Goal: Task Accomplishment & Management: Manage account settings

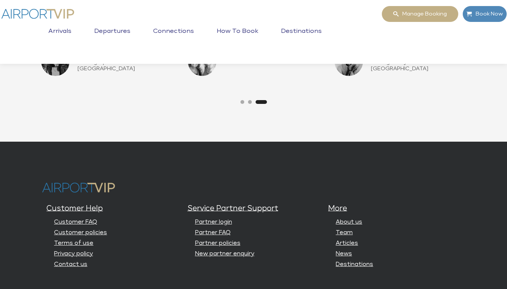
scroll to position [1961, 0]
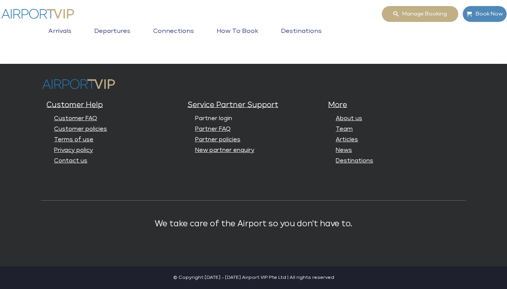
click at [223, 116] on link "Partner login" at bounding box center [213, 119] width 37 height 6
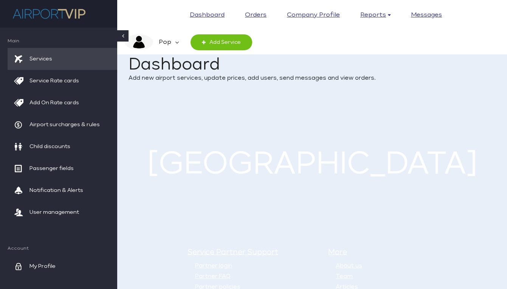
click at [162, 40] on em "Pop" at bounding box center [164, 42] width 22 height 16
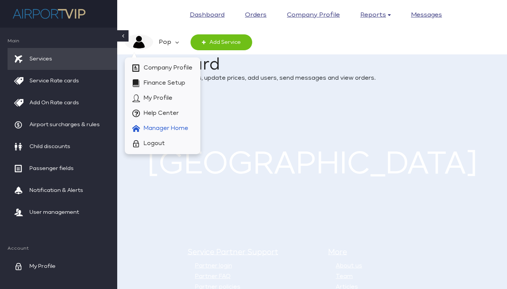
click at [173, 126] on span "Manager Home" at bounding box center [166, 128] width 45 height 15
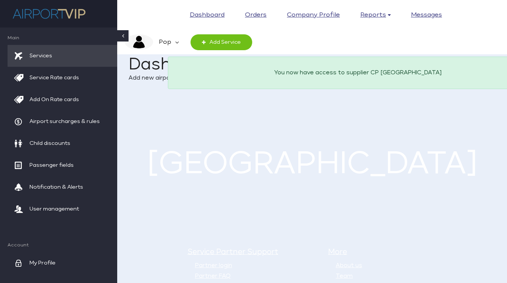
click at [65, 9] on img at bounding box center [49, 14] width 76 height 16
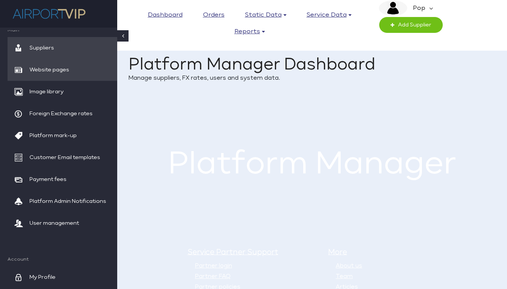
click at [62, 67] on span "Website pages" at bounding box center [49, 70] width 40 height 22
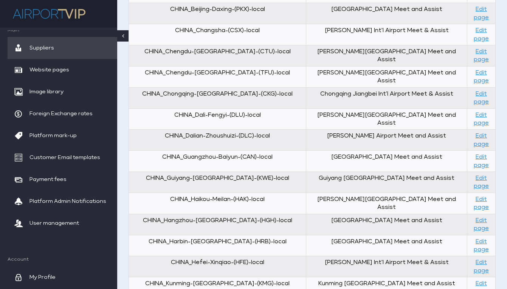
scroll to position [760, 0]
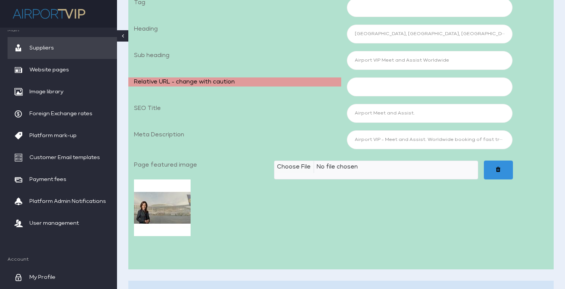
scroll to position [200, 0]
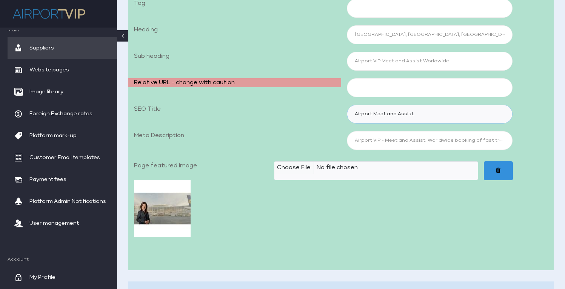
click at [429, 115] on input "Airport Meet and Assist." at bounding box center [430, 114] width 166 height 19
type input "Airport VIP Meet & Assist"
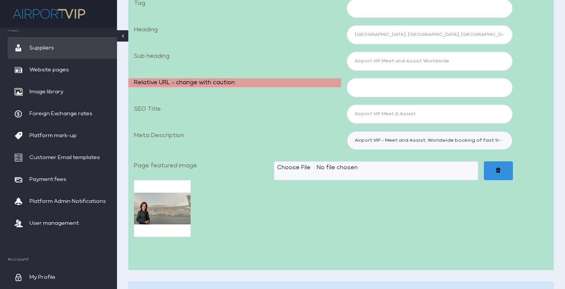
click at [422, 139] on input "Airport VIP - Meet and Assist. Worldwide booking of fast track airport meet and…" at bounding box center [430, 140] width 166 height 19
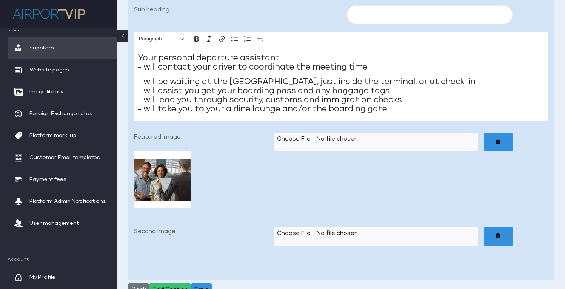
scroll to position [7893, 0]
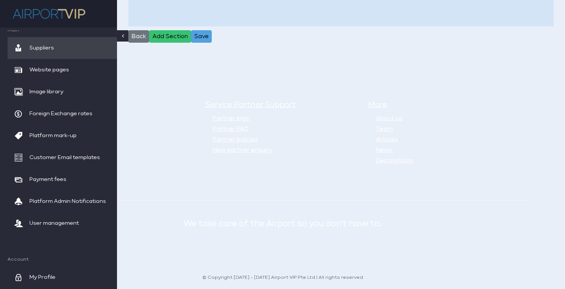
type input "Airport VIP - Meet and Greet Worldwide booking of fast track airport meet and g…"
click at [205, 39] on button "Save" at bounding box center [201, 36] width 21 height 13
